Goal: Information Seeking & Learning: Learn about a topic

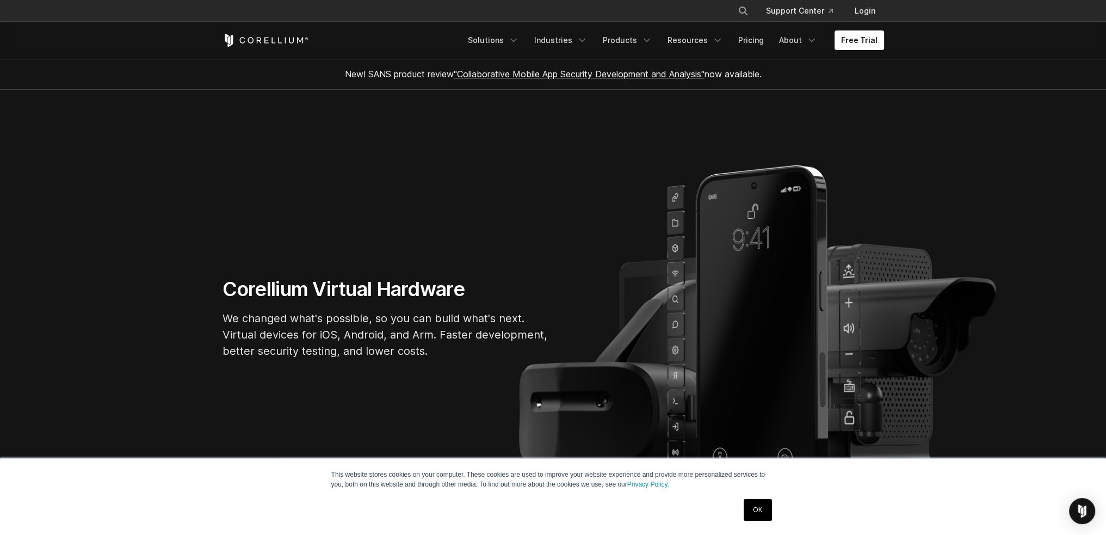
click at [503, 181] on section "Corellium Virtual Hardware We changed what's possible, so you can build what's …" at bounding box center [553, 322] width 1106 height 465
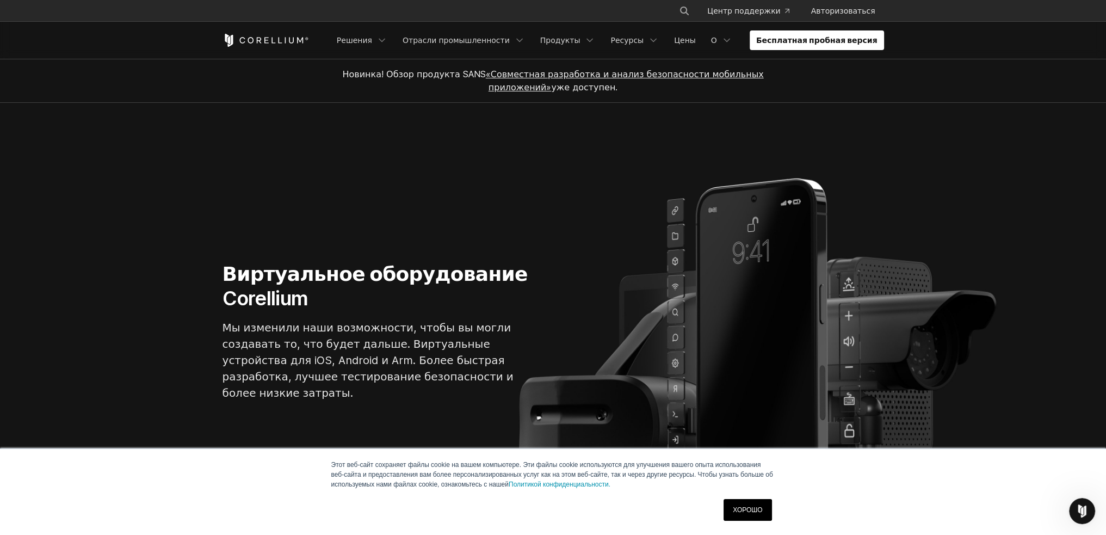
drag, startPoint x: 596, startPoint y: 117, endPoint x: 616, endPoint y: 80, distance: 41.6
click at [596, 116] on section "Виртуальное оборудование Corellium Мы изменили наши возможности, чтобы вы могли…" at bounding box center [553, 335] width 1106 height 465
click at [702, 42] on link "Цены" at bounding box center [684, 40] width 35 height 20
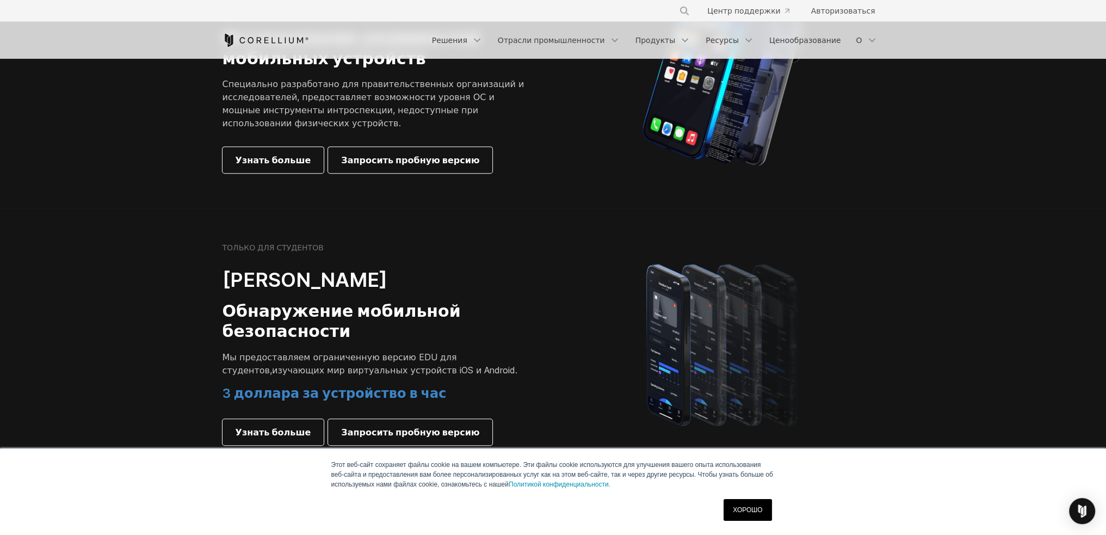
scroll to position [707, 0]
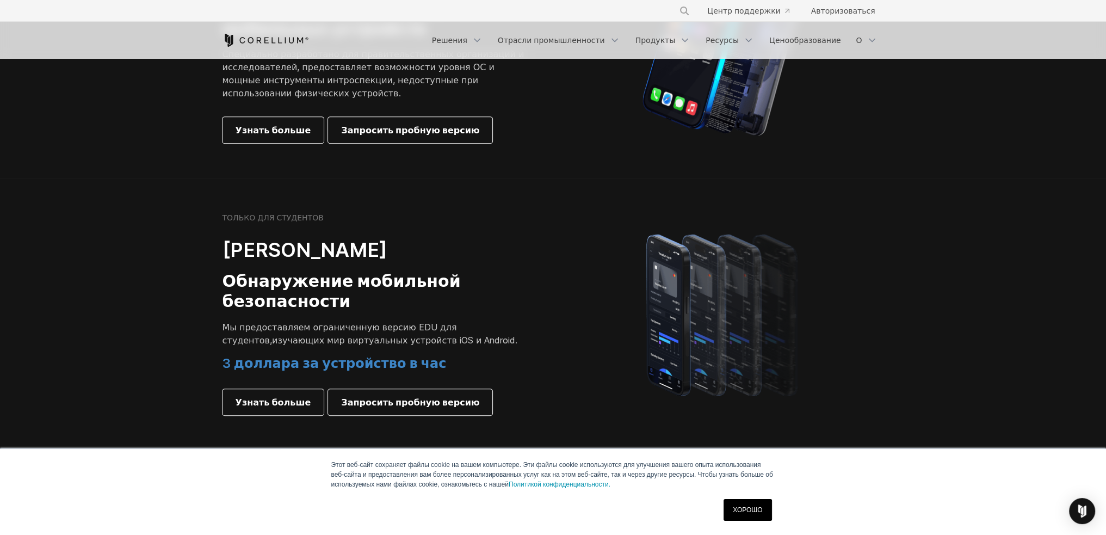
drag, startPoint x: 189, startPoint y: 180, endPoint x: 181, endPoint y: 177, distance: 8.8
click at [181, 178] on section "ТОЛЬКО ДЛЯ СТУДЕНТОВ Кореллиум Соло Обнаружение мобильной безопасности Мы предо…" at bounding box center [553, 314] width 1106 height 272
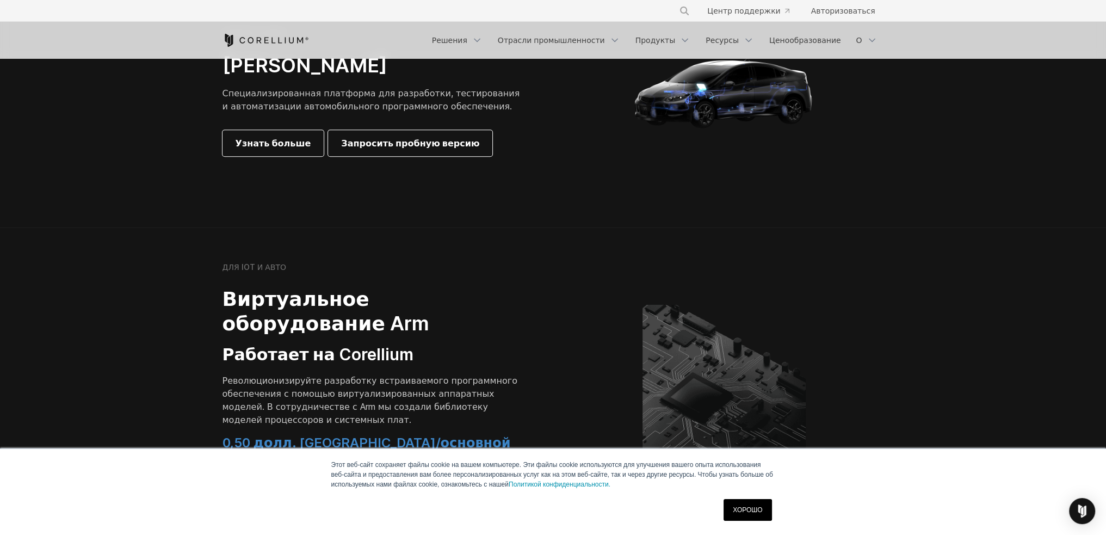
scroll to position [1197, 0]
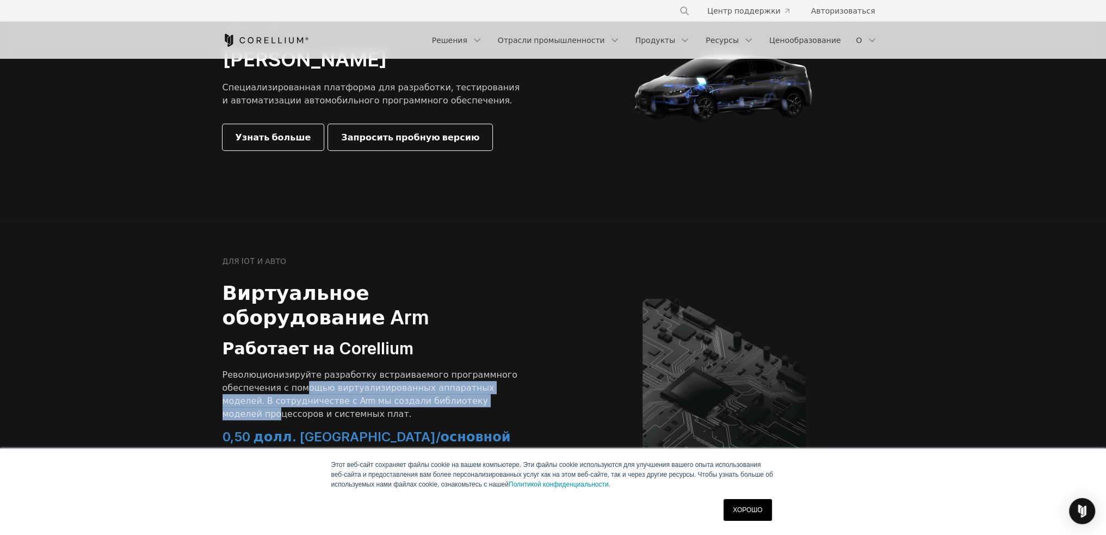
drag, startPoint x: 298, startPoint y: 327, endPoint x: 465, endPoint y: 340, distance: 167.5
click at [465, 368] on p "Революционизируйте разработку встраиваемого программного обеспечения с помощью …" at bounding box center [374, 394] width 305 height 52
click at [377, 369] on font "Революционизируйте разработку встраиваемого программного обеспечения с помощью …" at bounding box center [369, 394] width 295 height 50
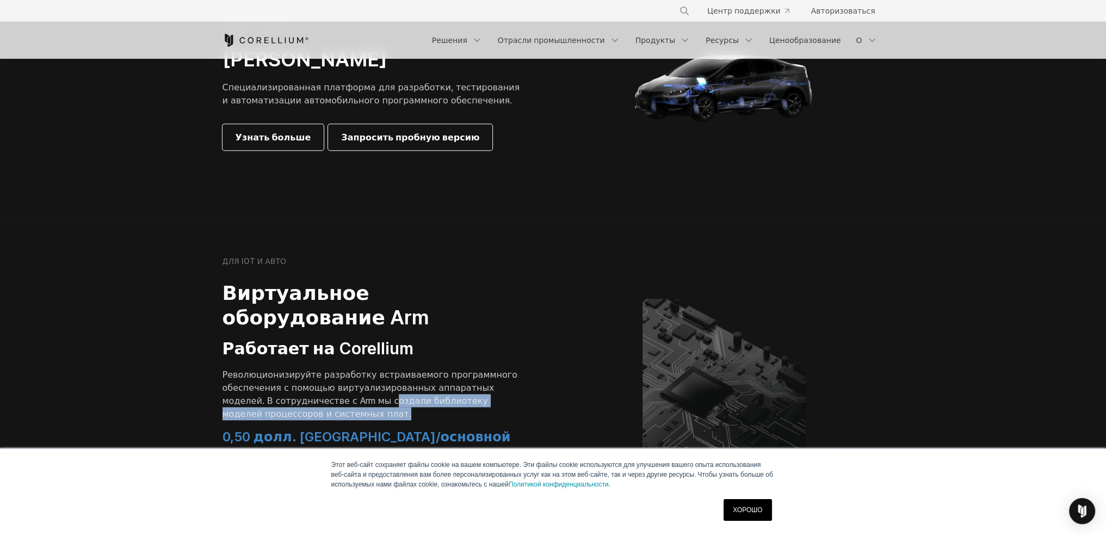
drag, startPoint x: 331, startPoint y: 341, endPoint x: 413, endPoint y: 354, distance: 83.2
click at [413, 368] on p "Революционизируйте разработку встраиваемого программного обеспечения с помощью …" at bounding box center [374, 394] width 305 height 52
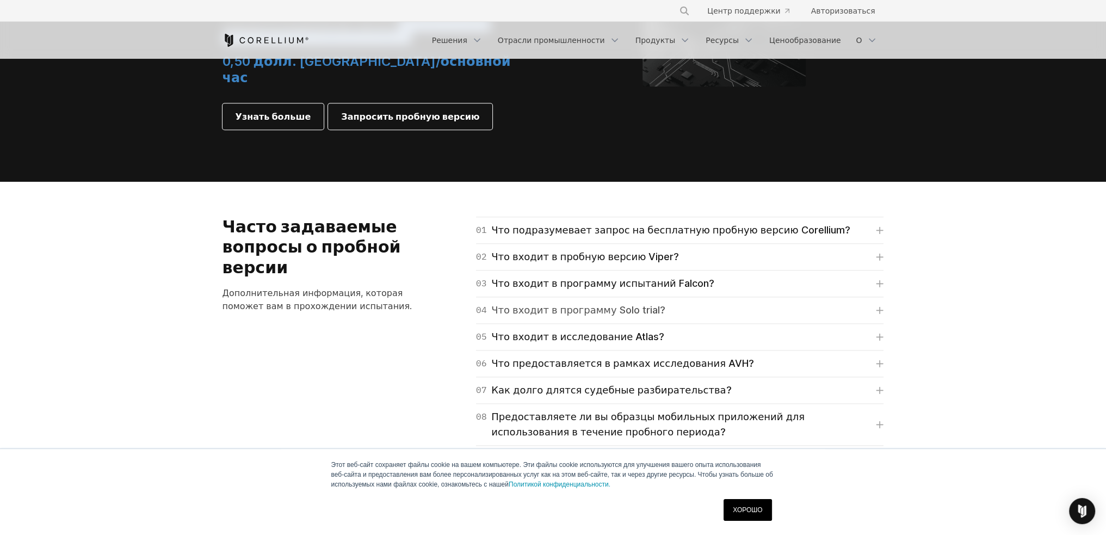
scroll to position [1577, 0]
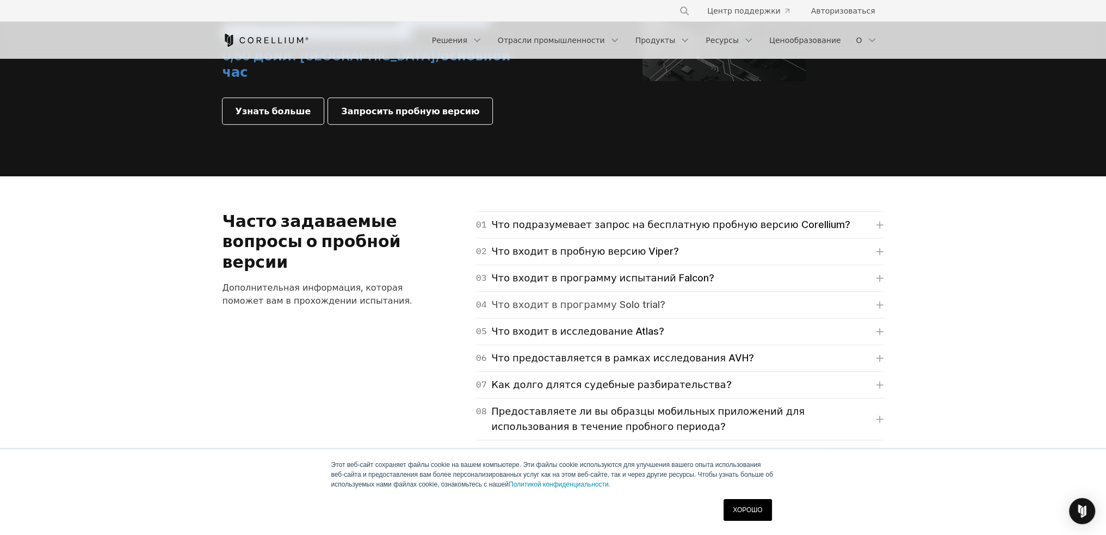
click at [613, 297] on font "Что входит в программу Solo trial?" at bounding box center [577, 304] width 173 height 15
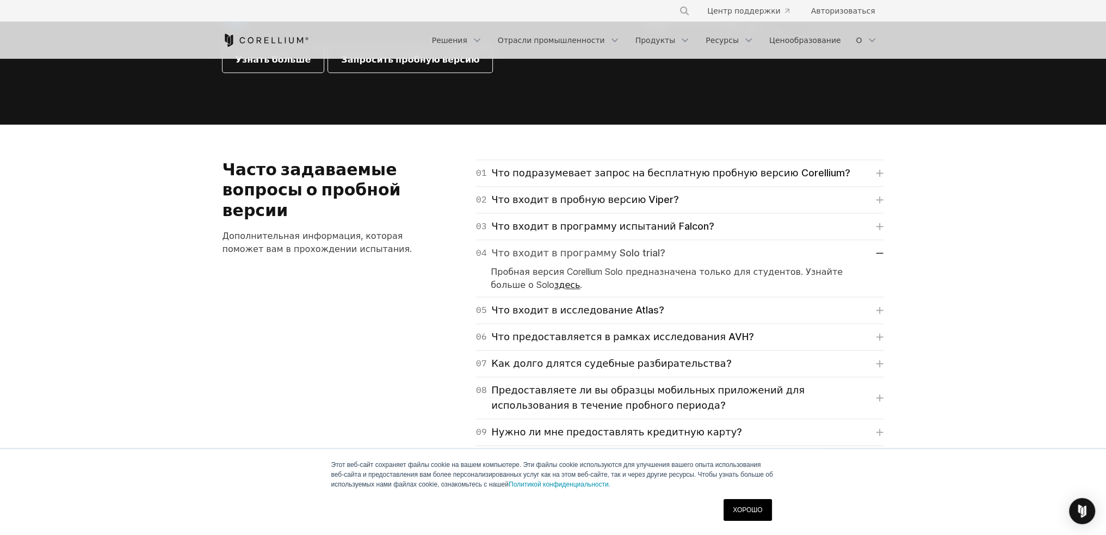
scroll to position [1632, 0]
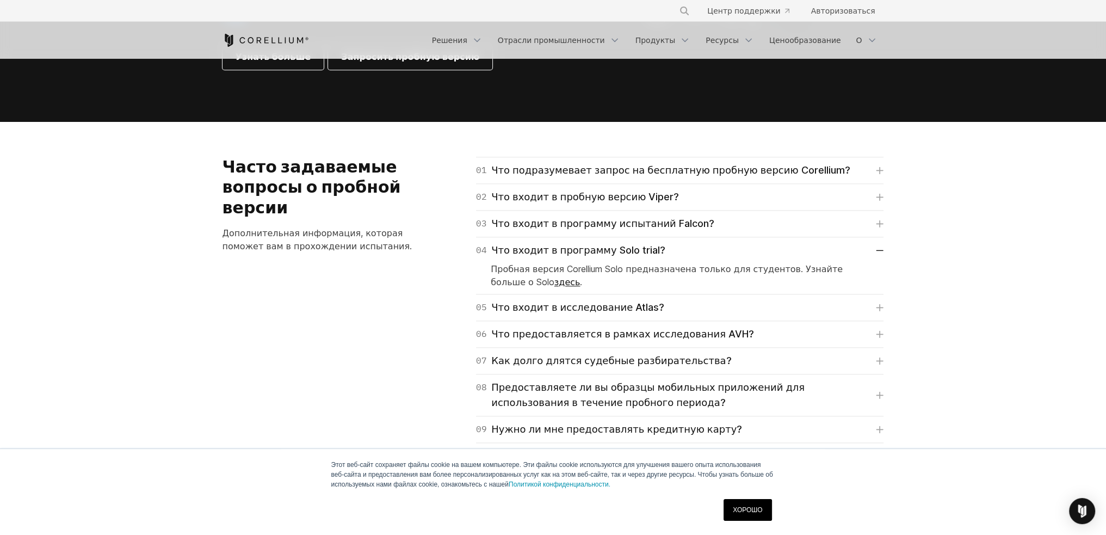
drag, startPoint x: 613, startPoint y: 226, endPoint x: 446, endPoint y: 203, distance: 169.1
click at [446, 203] on div "01 Что подразумевает запрос на бесплатную пробную версию Corellium? Для Falcon,…" at bounding box center [666, 347] width 455 height 381
click at [535, 355] on font "Как долго длятся судебные разбирательства?" at bounding box center [611, 360] width 240 height 11
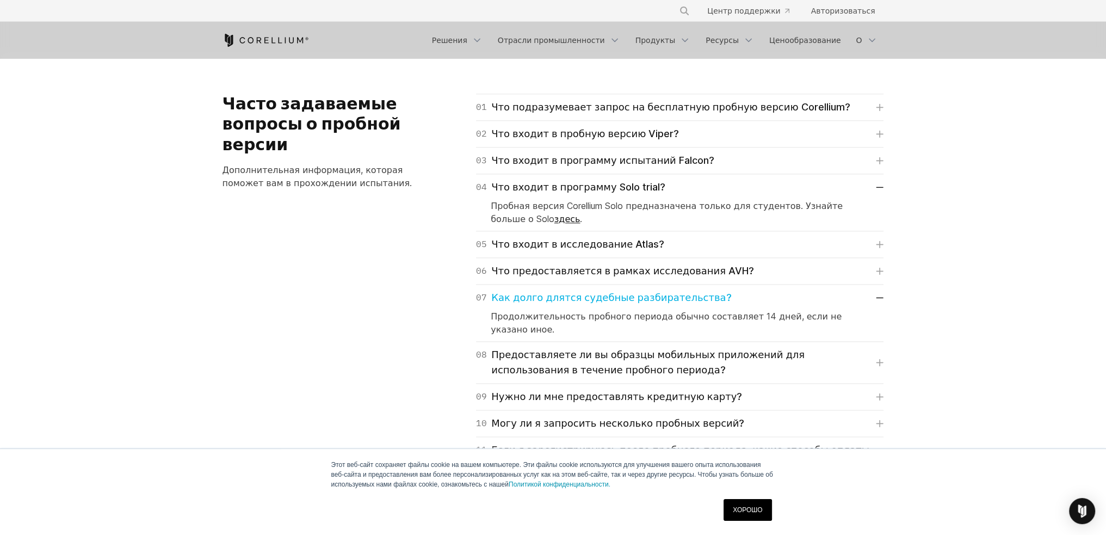
scroll to position [1740, 0]
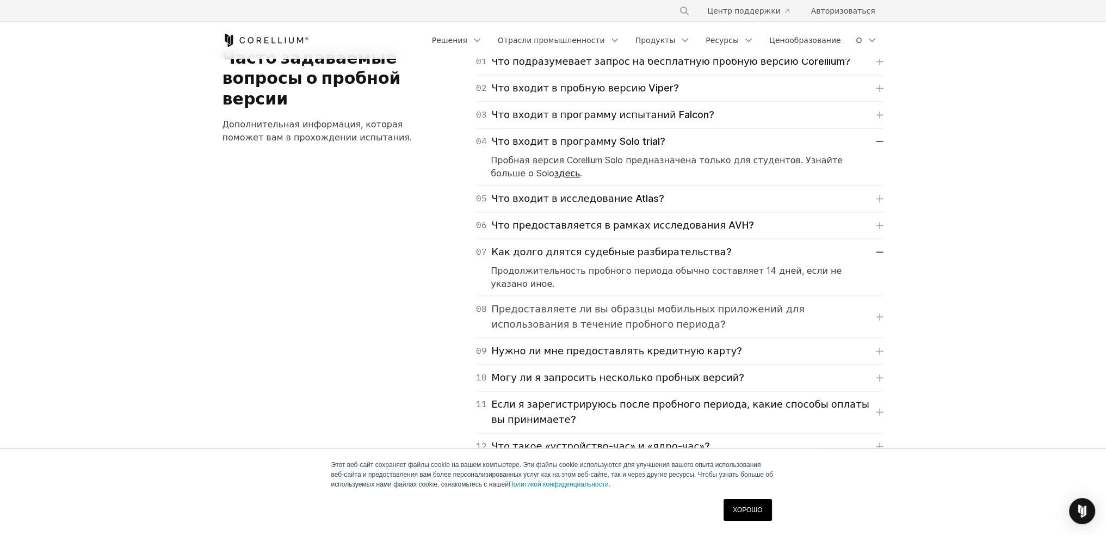
click at [578, 303] on font "Предоставляете ли вы образцы мобильных приложений для использования в течение п…" at bounding box center [647, 316] width 313 height 27
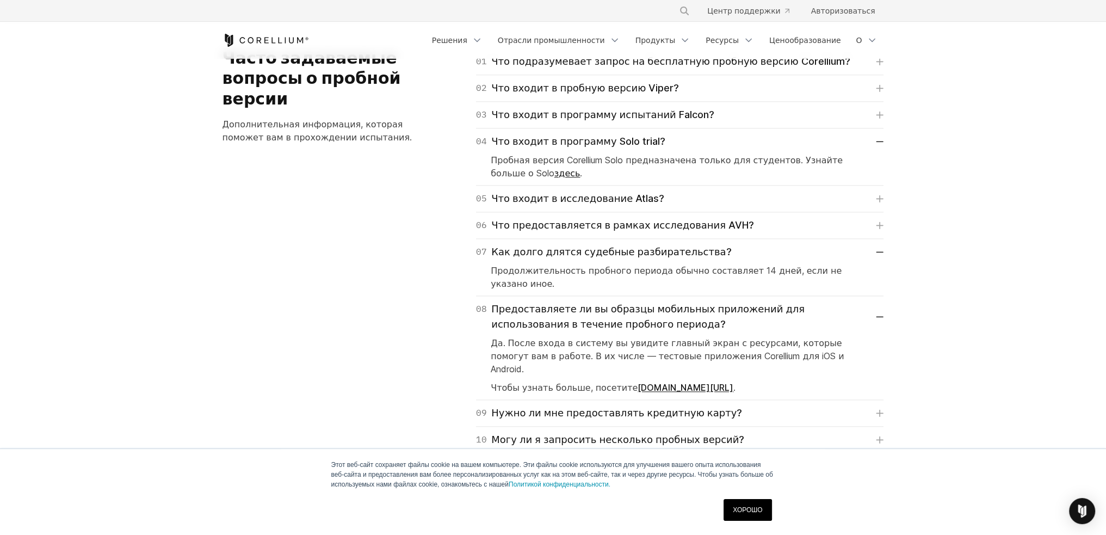
click at [522, 426] on div "10 Могу ли я запросить несколько пробных версий? Возможно, это так, но вам прид…" at bounding box center [679, 439] width 407 height 27
click at [520, 433] on font "Могу ли я запросить несколько пробных версий?" at bounding box center [617, 438] width 253 height 11
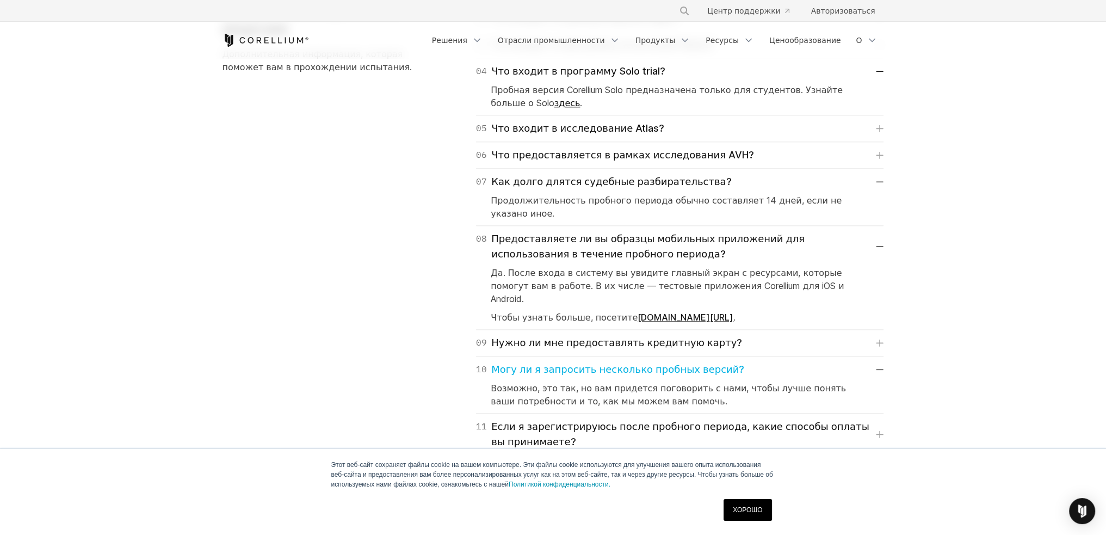
scroll to position [1849, 0]
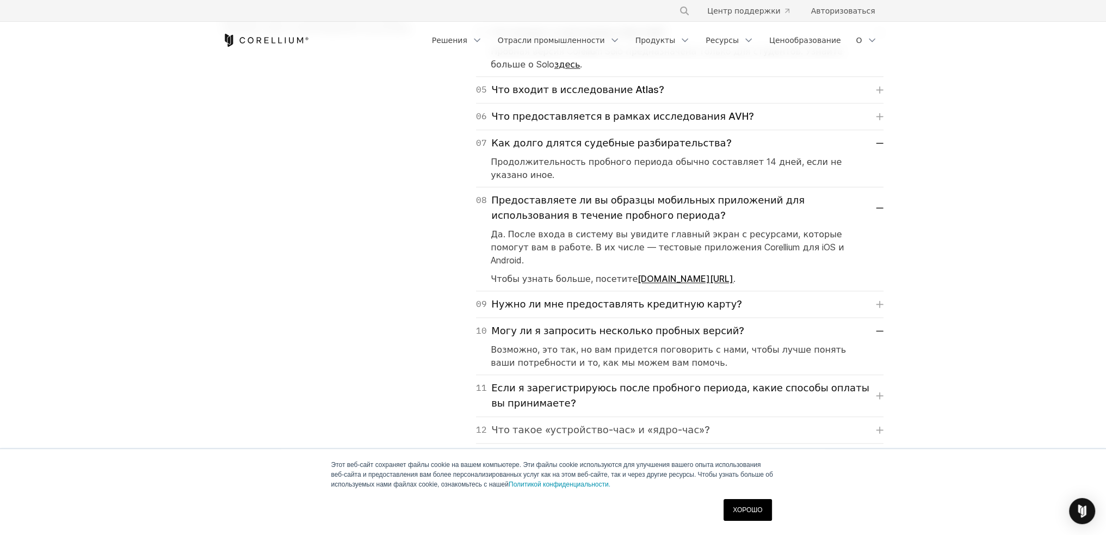
click at [587, 424] on font "Что такое «устройство-час» и «ядро-час»?" at bounding box center [600, 429] width 219 height 11
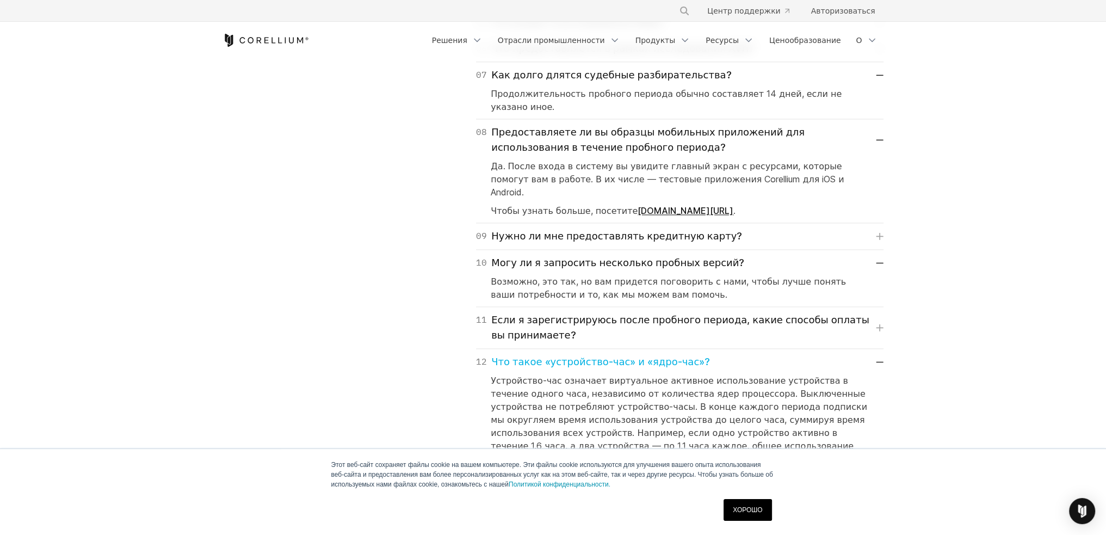
scroll to position [2176, 0]
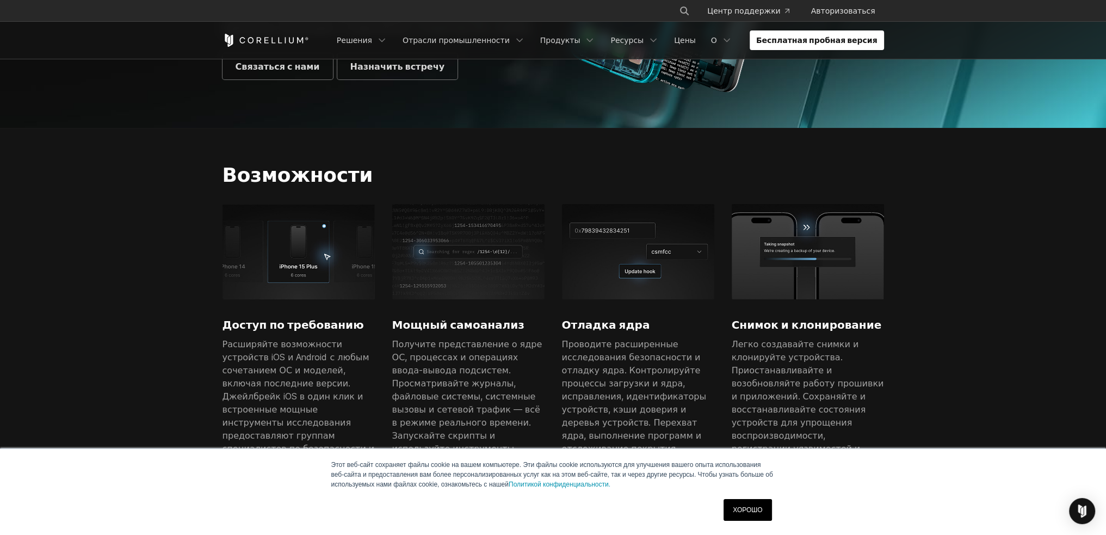
scroll to position [272, 0]
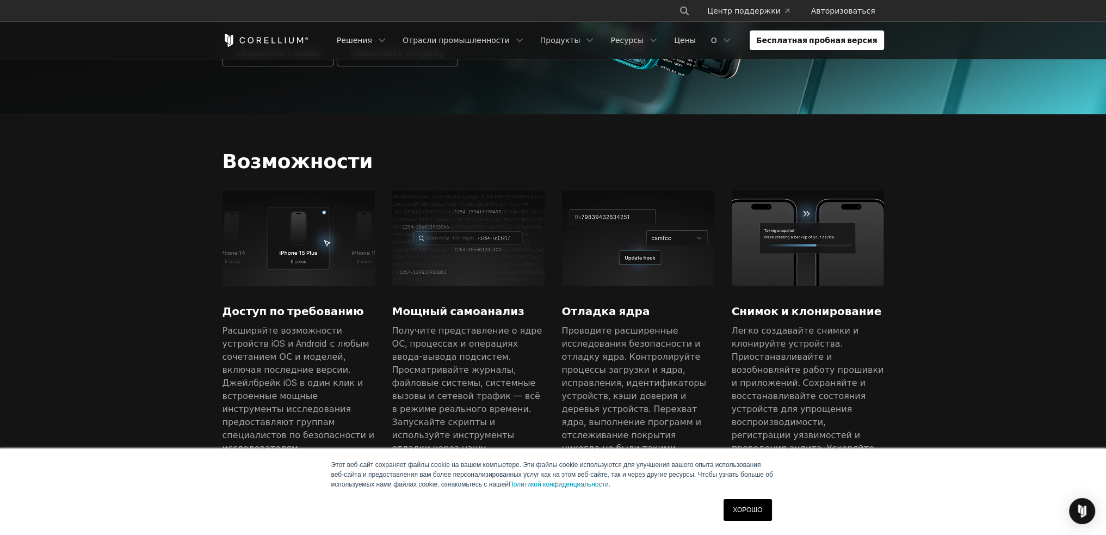
drag, startPoint x: 168, startPoint y: 210, endPoint x: 151, endPoint y: 207, distance: 16.6
click at [151, 207] on section "Возможности Доступ по требованию Расширяйте возможности устройств iOS и Android…" at bounding box center [553, 321] width 1106 height 414
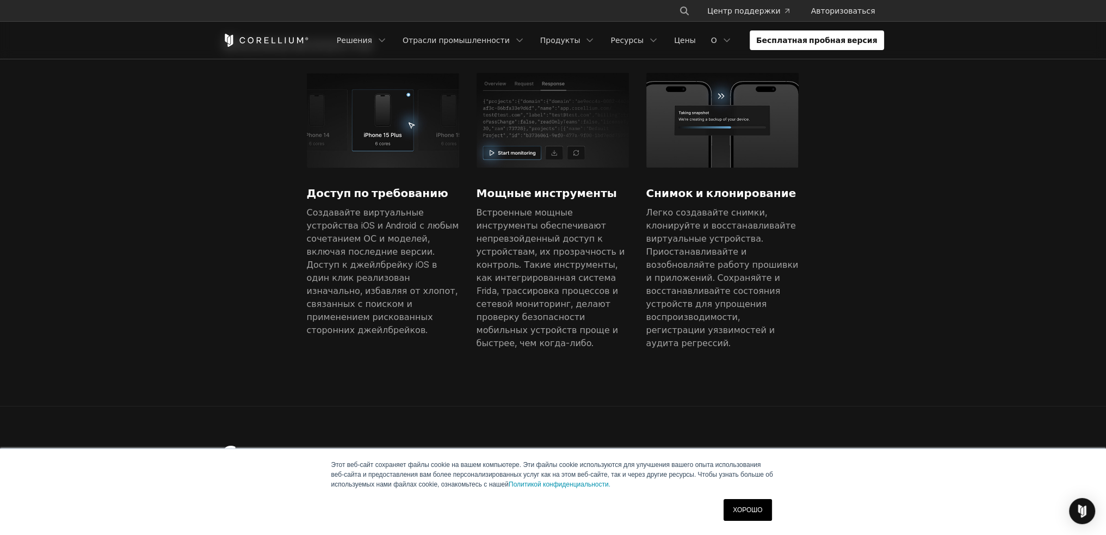
scroll to position [598, 0]
